Goal: Check status

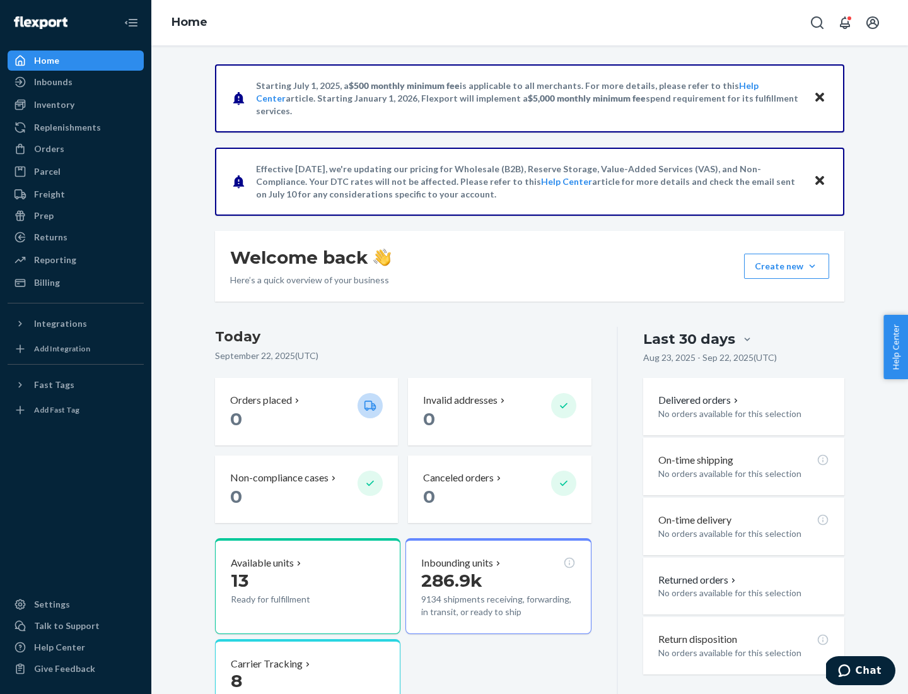
click at [812, 266] on button "Create new Create new inbound Create new order Create new product" at bounding box center [786, 265] width 85 height 25
click at [52, 82] on div "Inbounds" at bounding box center [53, 82] width 38 height 13
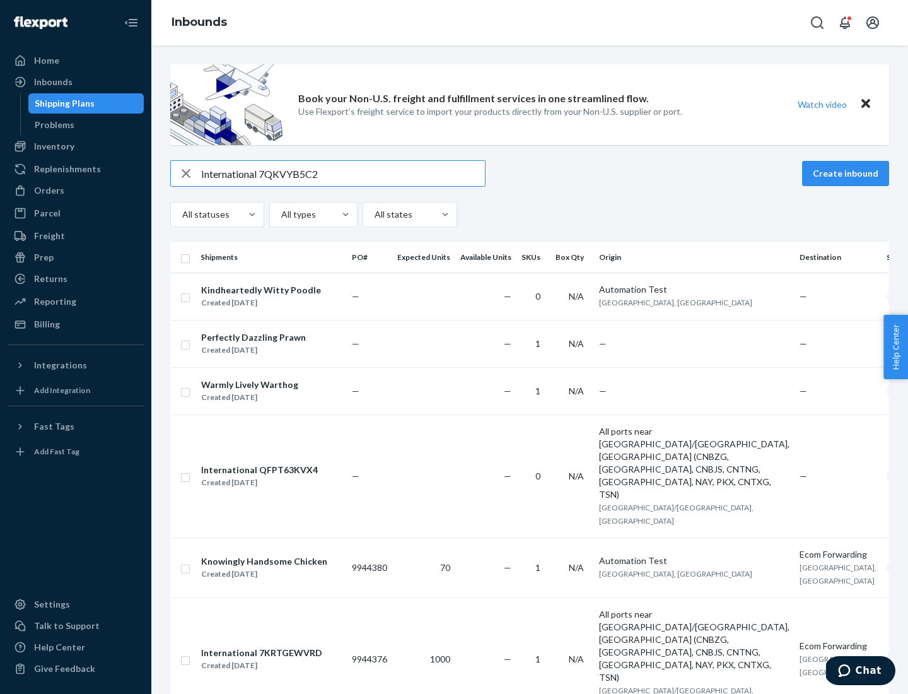
type input "International 7QKVYB5C29"
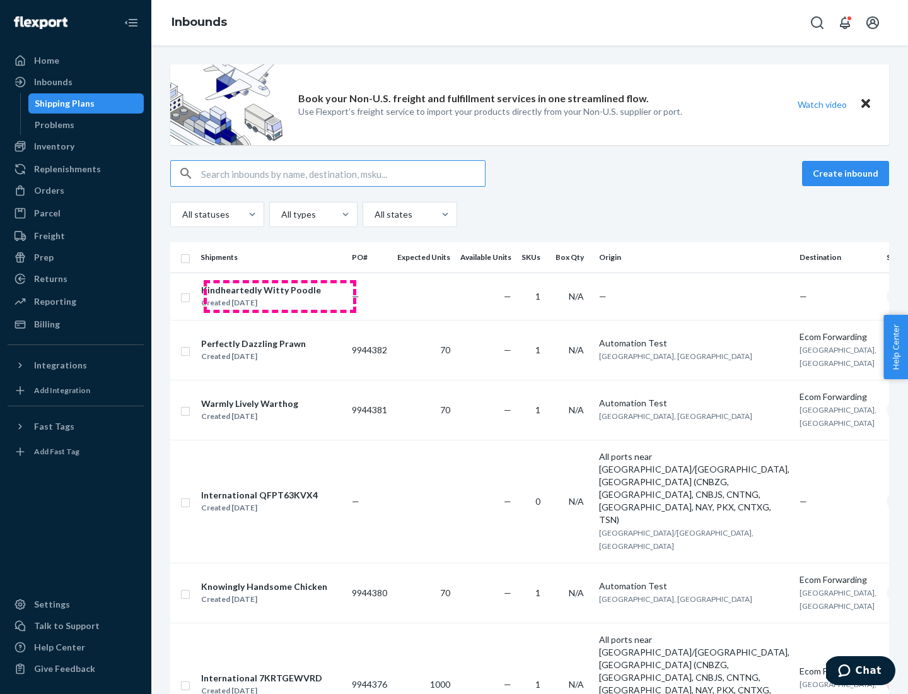
click at [280, 296] on div "Created [DATE]" at bounding box center [261, 302] width 120 height 13
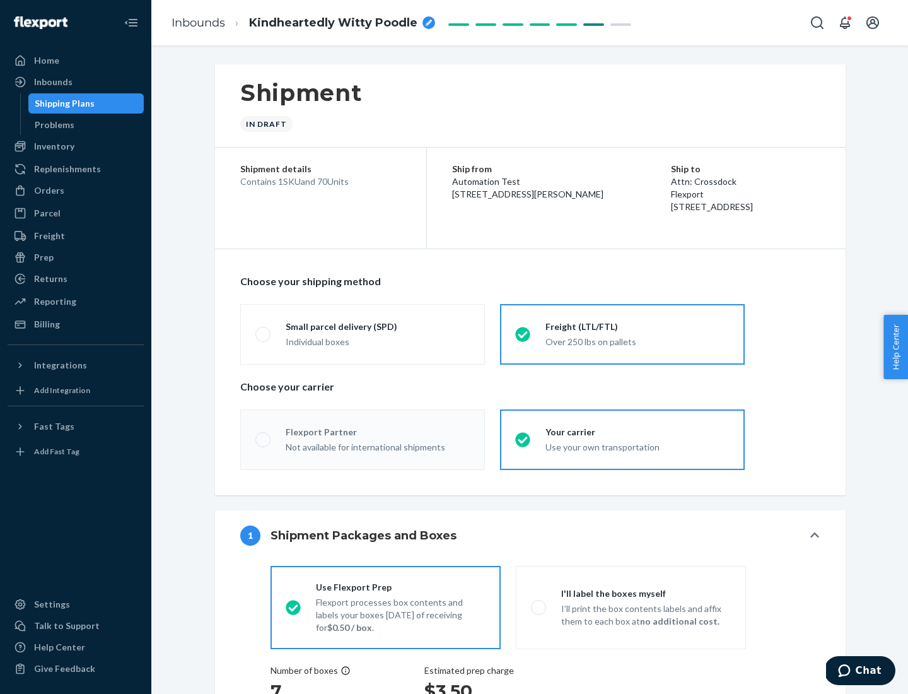
radio input "true"
radio input "false"
radio input "true"
radio input "false"
